Goal: Task Accomplishment & Management: Manage account settings

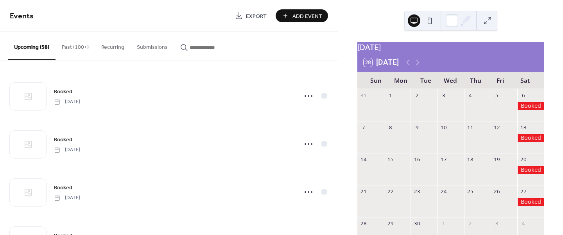
scroll to position [43, 0]
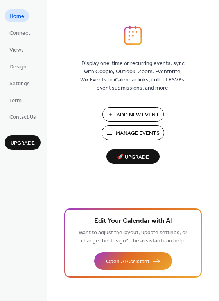
click at [134, 134] on span "Manage Events" at bounding box center [138, 133] width 44 height 8
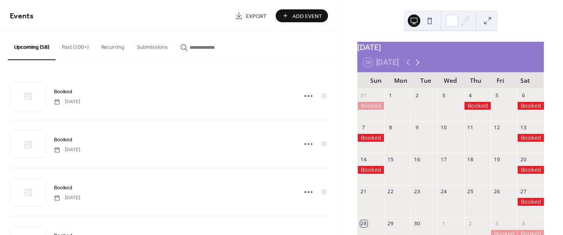
click at [421, 67] on icon at bounding box center [417, 62] width 9 height 9
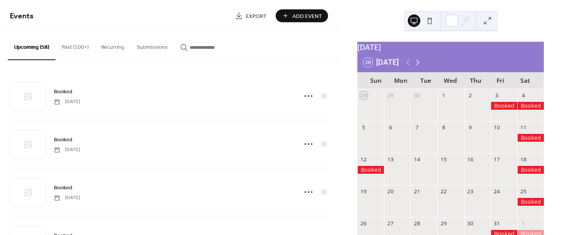
click at [418, 67] on icon at bounding box center [417, 62] width 9 height 9
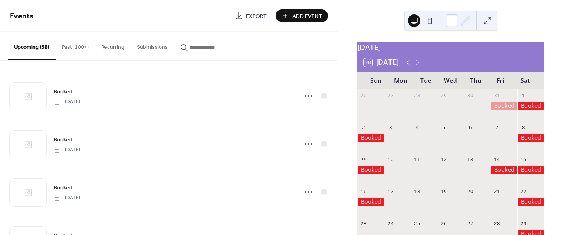
click at [405, 67] on icon at bounding box center [408, 62] width 9 height 9
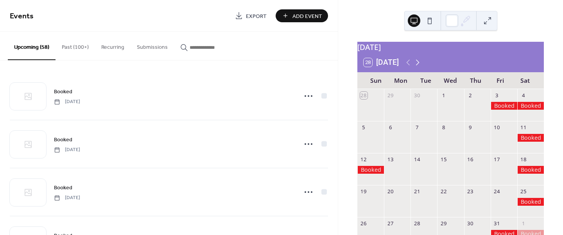
click at [416, 67] on icon at bounding box center [417, 62] width 9 height 9
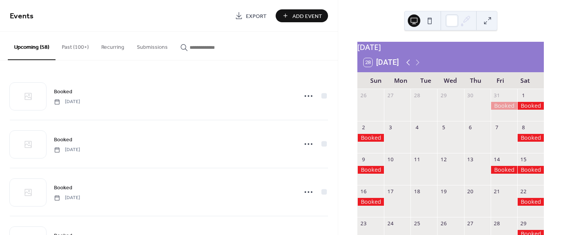
click at [409, 67] on icon at bounding box center [408, 62] width 9 height 9
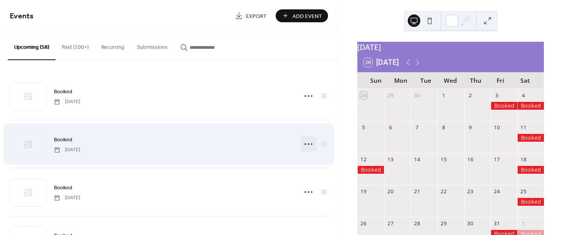
click at [306, 146] on icon at bounding box center [308, 144] width 13 height 13
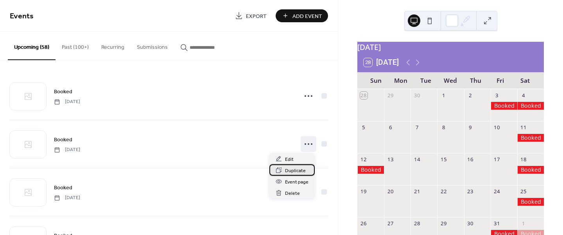
click at [295, 167] on span "Duplicate" at bounding box center [295, 171] width 21 height 8
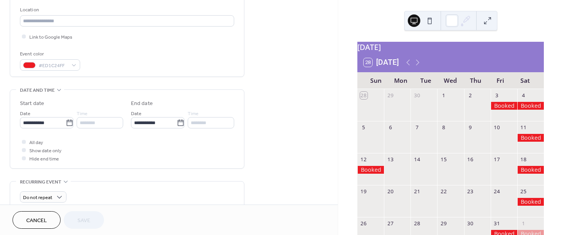
scroll to position [178, 0]
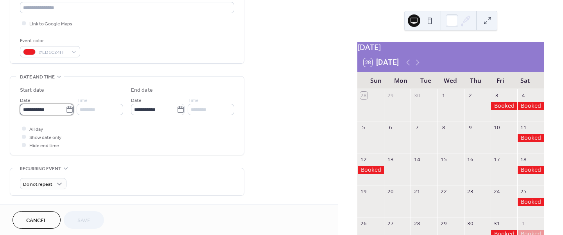
click at [59, 109] on input "**********" at bounding box center [43, 109] width 46 height 11
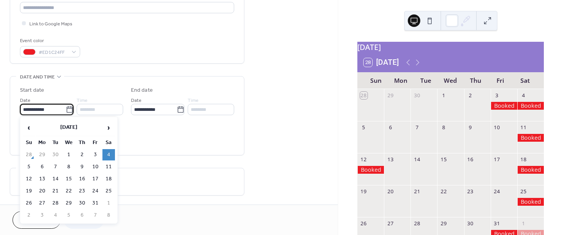
click at [66, 108] on icon at bounding box center [70, 110] width 8 height 8
click at [66, 108] on input "**********" at bounding box center [43, 109] width 46 height 11
click at [66, 203] on td "29" at bounding box center [69, 203] width 13 height 11
type input "**********"
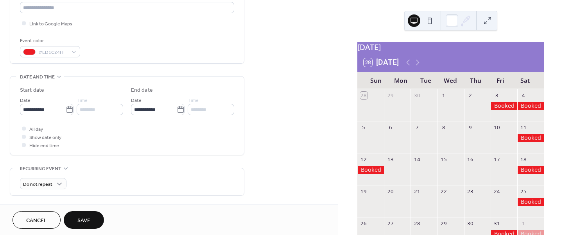
click at [75, 218] on button "Save" at bounding box center [84, 221] width 40 height 18
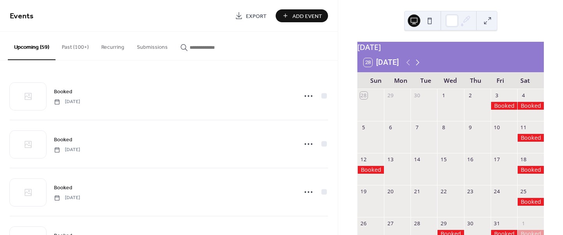
click at [418, 66] on icon at bounding box center [417, 62] width 9 height 9
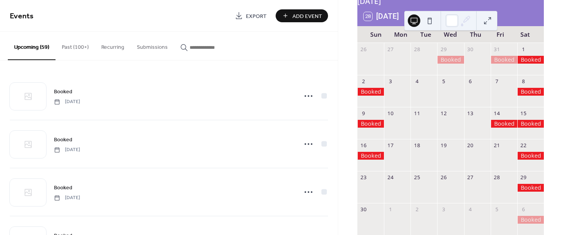
scroll to position [46, 0]
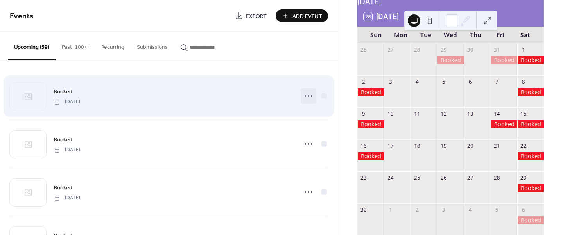
click at [305, 95] on icon at bounding box center [308, 96] width 13 height 13
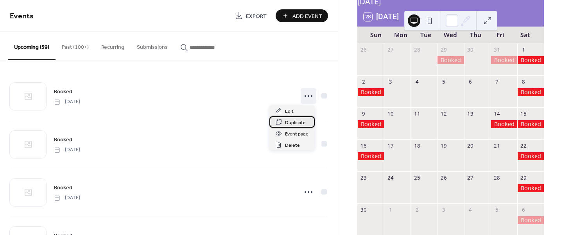
click at [294, 121] on span "Duplicate" at bounding box center [295, 123] width 21 height 8
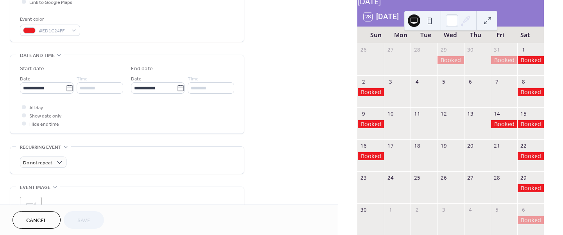
scroll to position [205, 0]
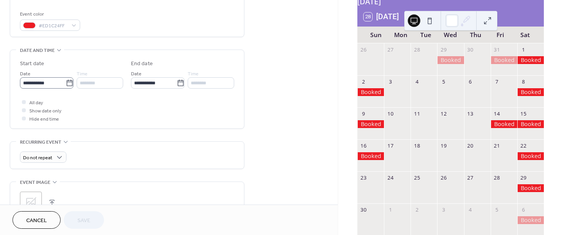
click at [68, 84] on icon at bounding box center [70, 83] width 8 height 8
click at [66, 84] on input "**********" at bounding box center [43, 82] width 46 height 11
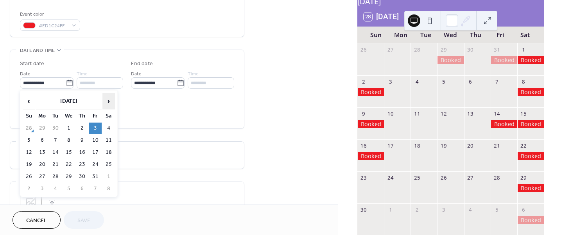
click at [108, 102] on span "›" at bounding box center [109, 101] width 12 height 16
click at [84, 140] on td "6" at bounding box center [82, 140] width 13 height 11
type input "**********"
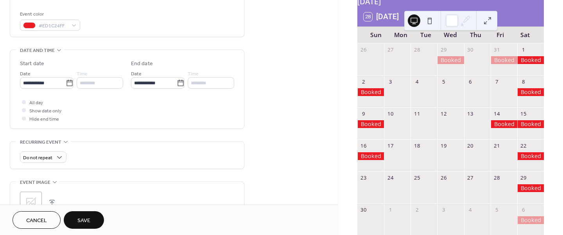
click at [76, 217] on button "Save" at bounding box center [84, 221] width 40 height 18
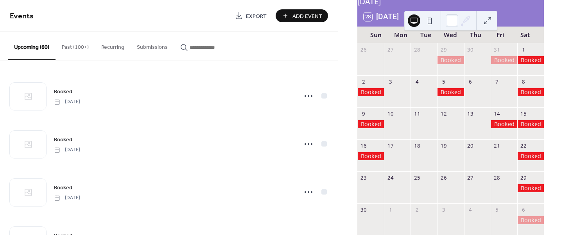
click at [334, 73] on div "Booked [DATE] Booked [DATE] Booked [DATE] Booked [DATE] Booked [DATE] Booked [D…" at bounding box center [169, 148] width 338 height 175
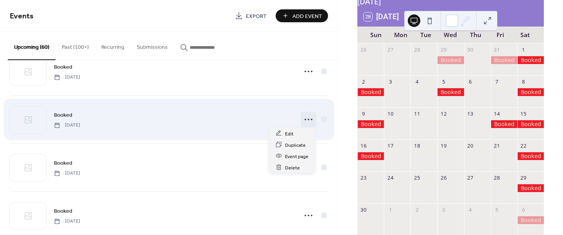
click at [307, 117] on icon at bounding box center [308, 119] width 13 height 13
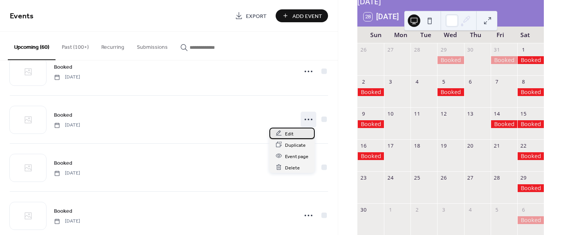
click at [291, 132] on span "Edit" at bounding box center [289, 134] width 9 height 8
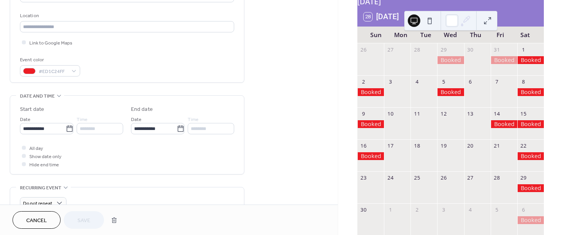
scroll to position [164, 0]
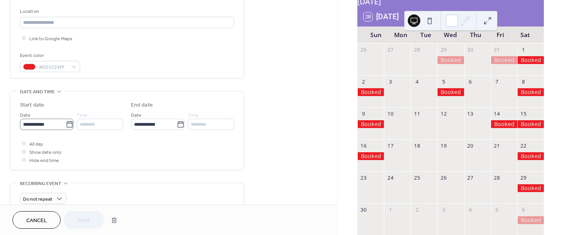
click at [66, 125] on icon at bounding box center [70, 125] width 8 height 8
click at [66, 125] on input "**********" at bounding box center [43, 124] width 46 height 11
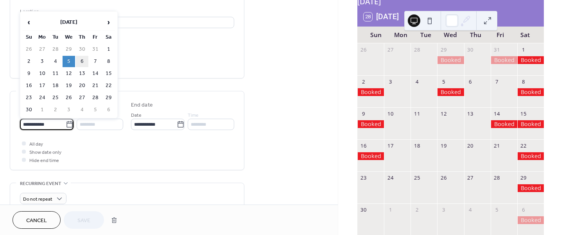
click at [86, 60] on td "6" at bounding box center [82, 61] width 13 height 11
type input "**********"
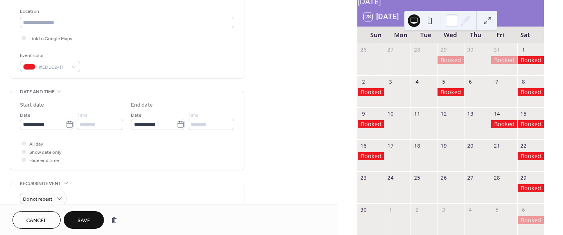
click at [76, 219] on button "Save" at bounding box center [84, 221] width 40 height 18
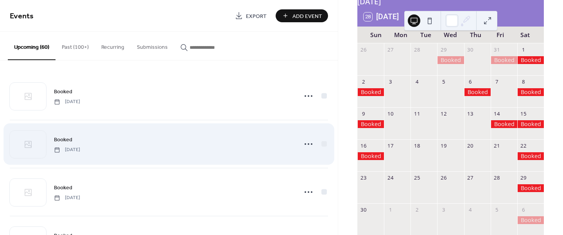
click at [187, 140] on div "Booked [DATE]" at bounding box center [173, 144] width 239 height 18
